Goal: Find specific page/section: Find specific page/section

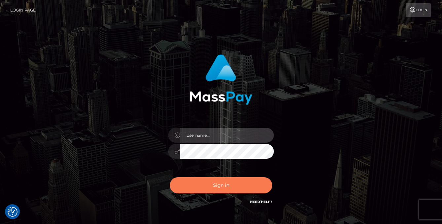
type input "[PERSON_NAME]"
click at [228, 185] on button "Sign in" at bounding box center [221, 186] width 102 height 16
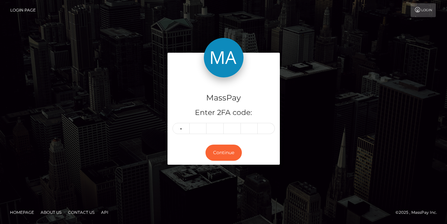
type input "0"
type input "9"
type input "7"
type input "2"
type input "0"
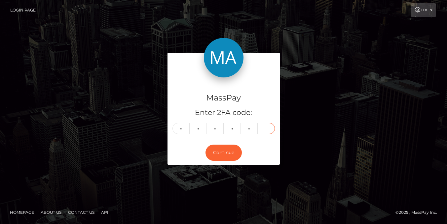
type input "8"
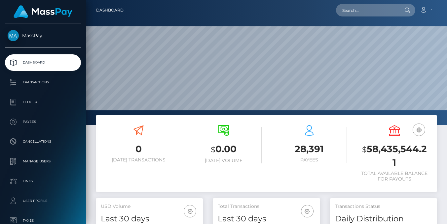
scroll to position [117, 107]
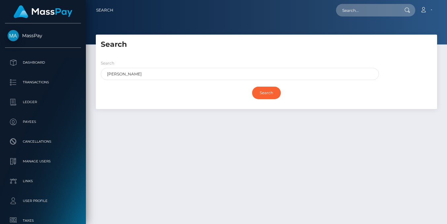
type input "[PERSON_NAME]"
click at [252, 87] on input "Search" at bounding box center [266, 93] width 29 height 13
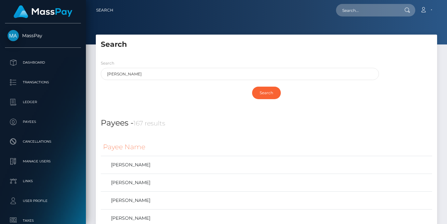
click at [167, 85] on div "Search" at bounding box center [266, 92] width 331 height 19
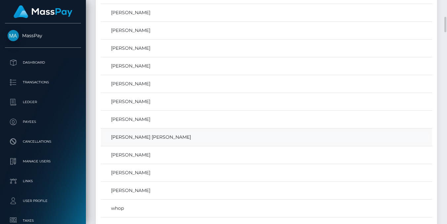
click at [156, 136] on link "DAPHNE BERNIER CHRISTOPHE" at bounding box center [266, 138] width 326 height 10
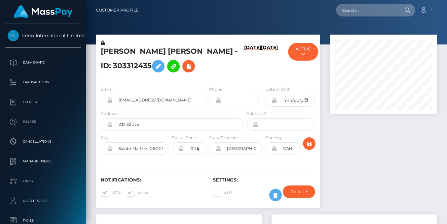
click at [249, 70] on h6 "[DATE]" at bounding box center [252, 61] width 17 height 33
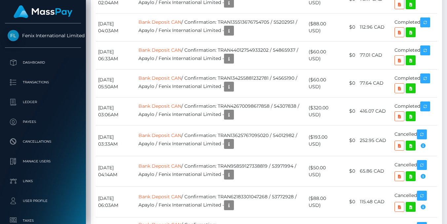
scroll to position [1999, 0]
